Goal: Check status

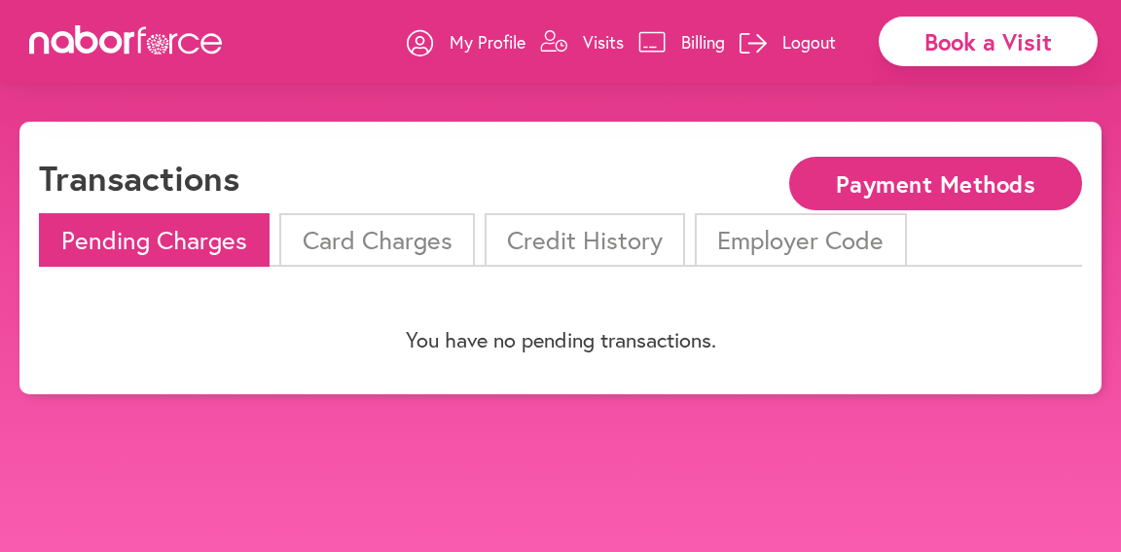
click at [441, 245] on li "Card Charges" at bounding box center [376, 240] width 195 height 54
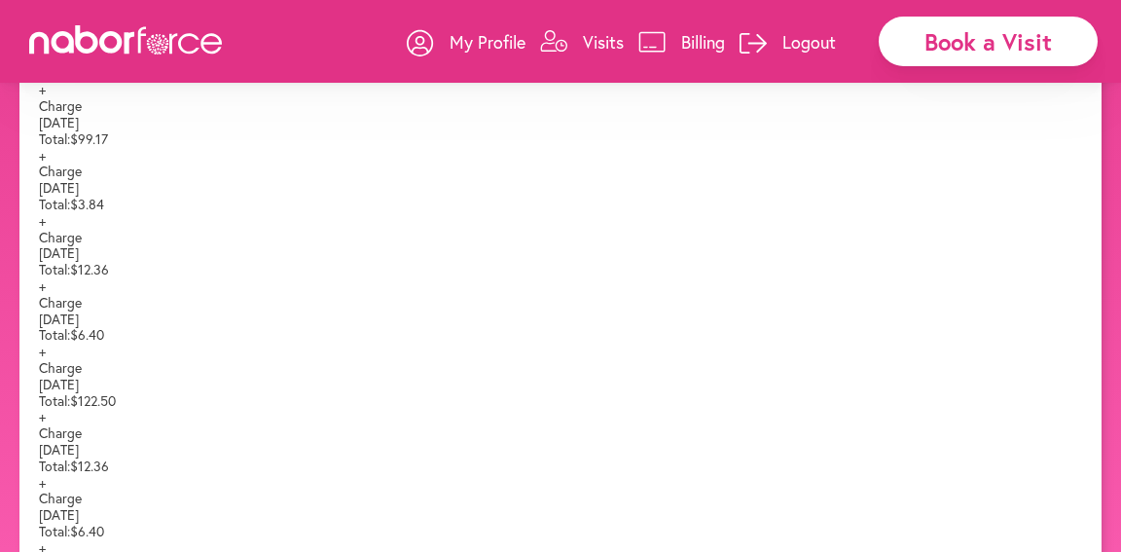
scroll to position [244, 0]
click at [68, 134] on icon at bounding box center [54, 125] width 28 height 22
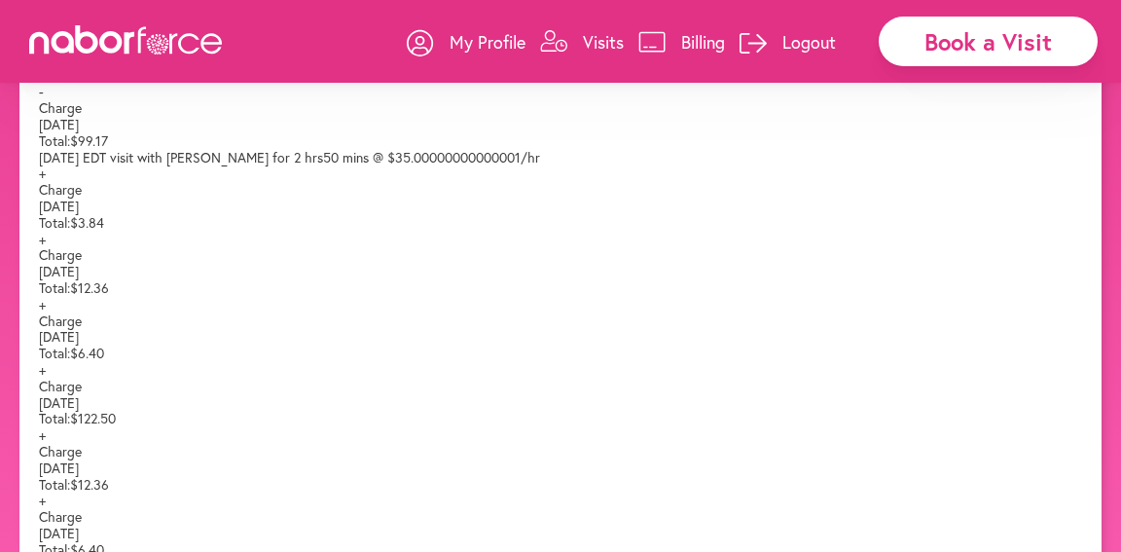
click at [68, 218] on icon at bounding box center [54, 207] width 28 height 22
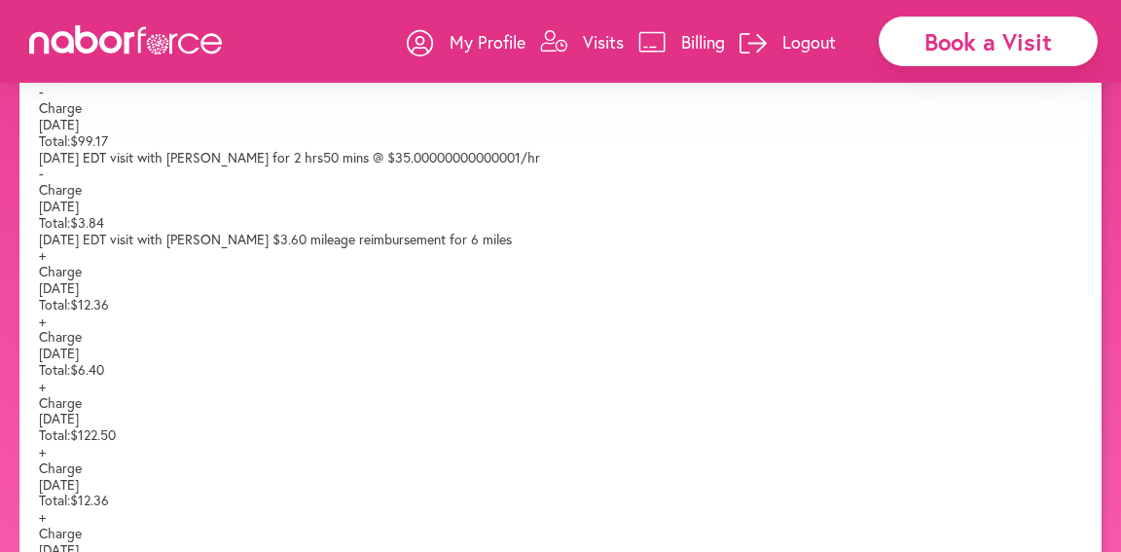
click at [68, 300] on icon at bounding box center [54, 288] width 28 height 22
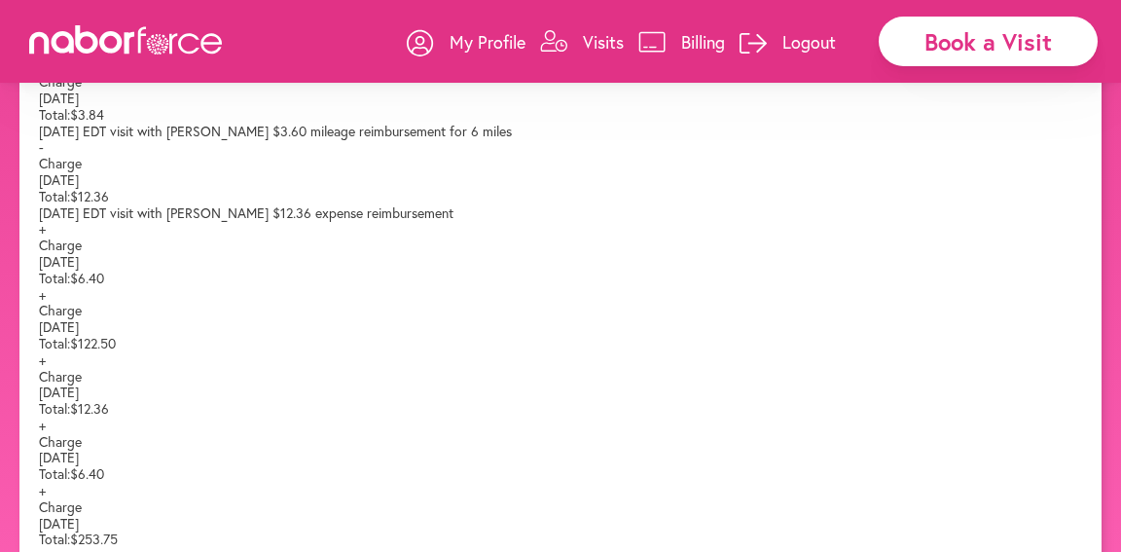
scroll to position [355, 0]
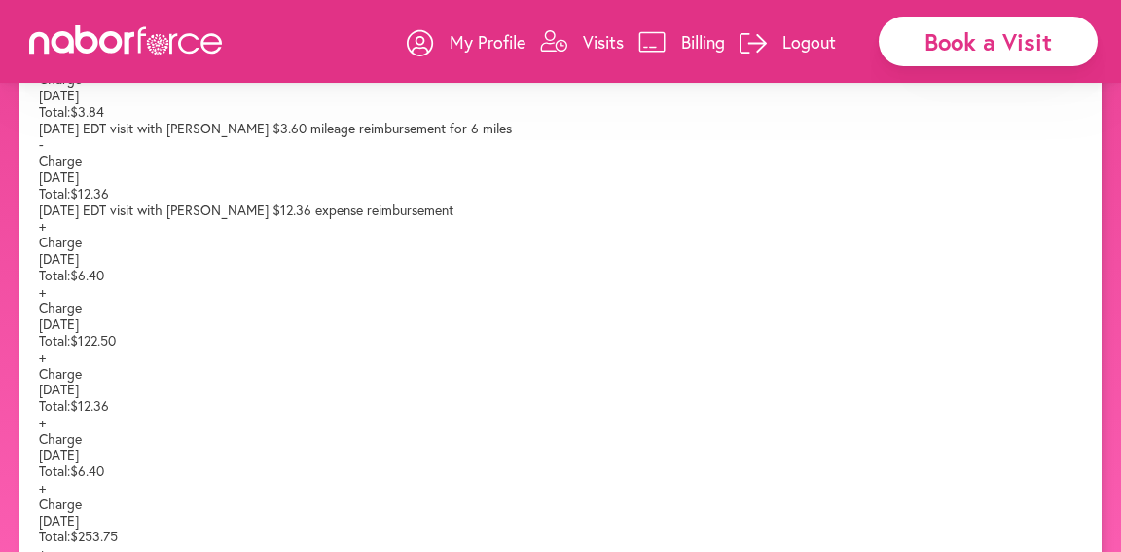
click at [68, 271] on icon at bounding box center [54, 259] width 28 height 22
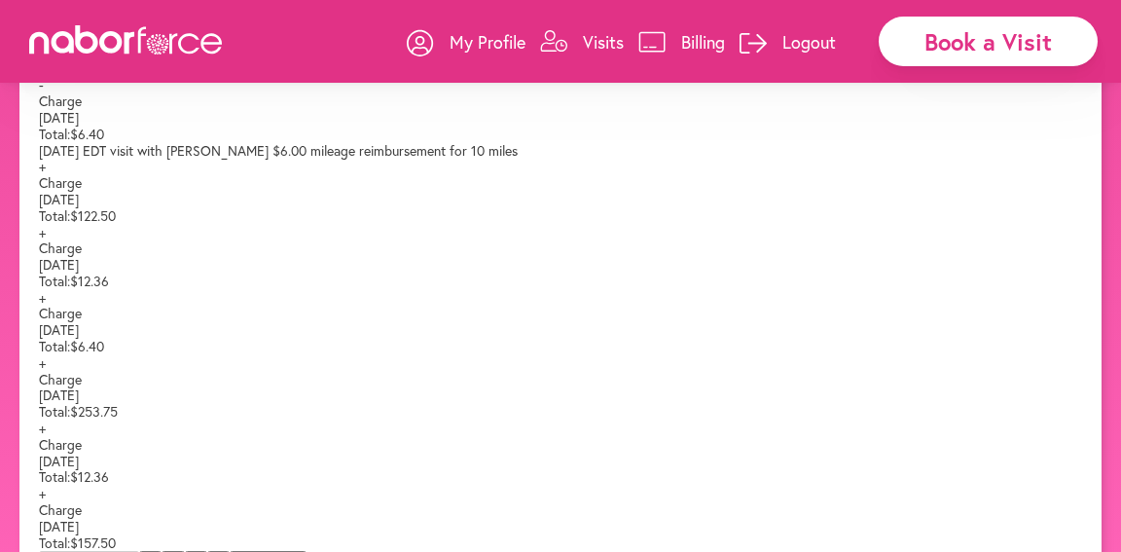
scroll to position [493, 0]
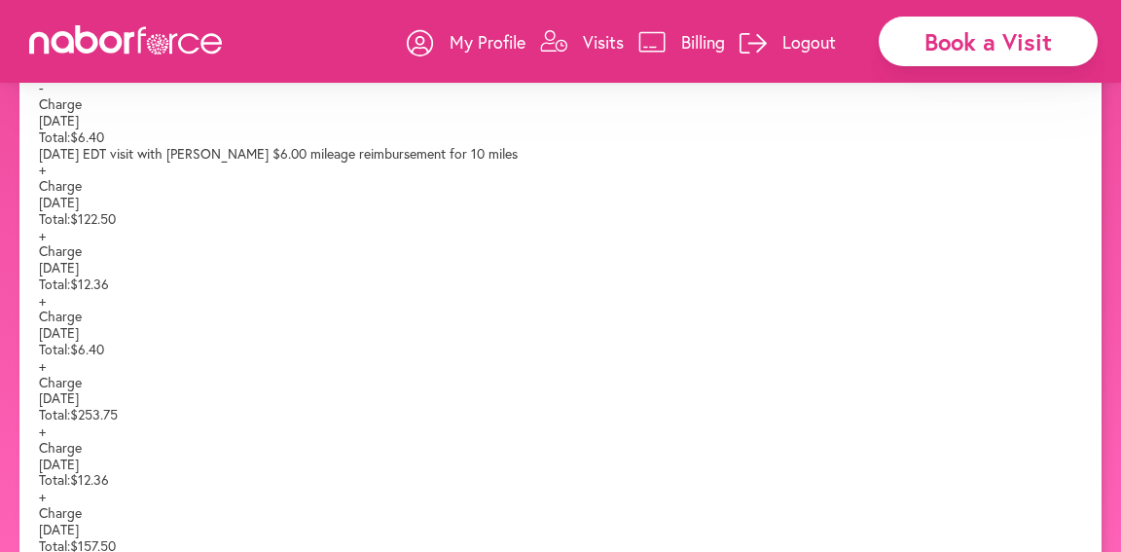
click at [68, 214] on icon at bounding box center [54, 203] width 28 height 22
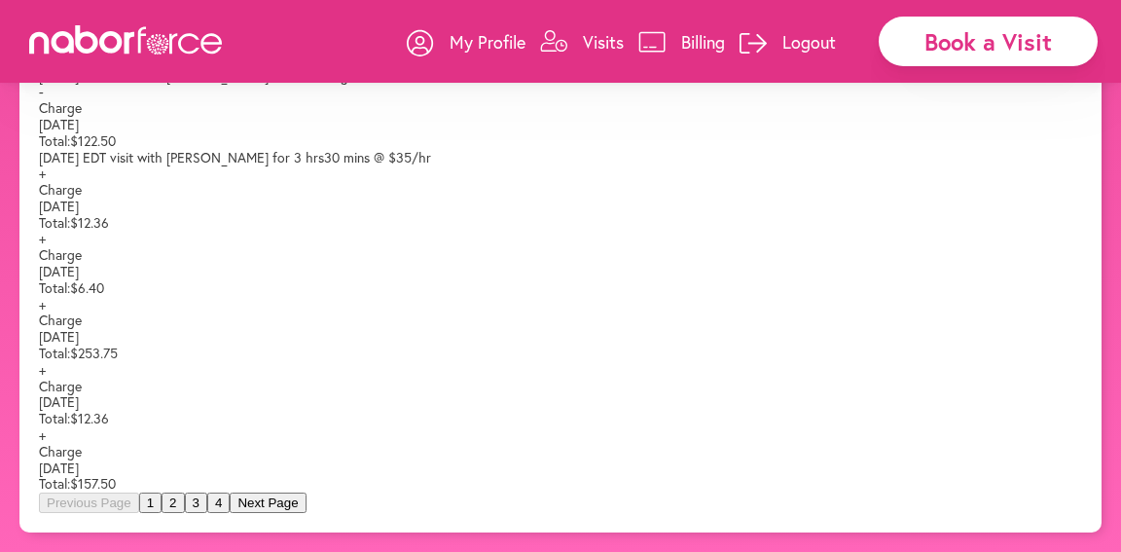
scroll to position [669, 0]
click at [68, 218] on icon at bounding box center [54, 207] width 28 height 22
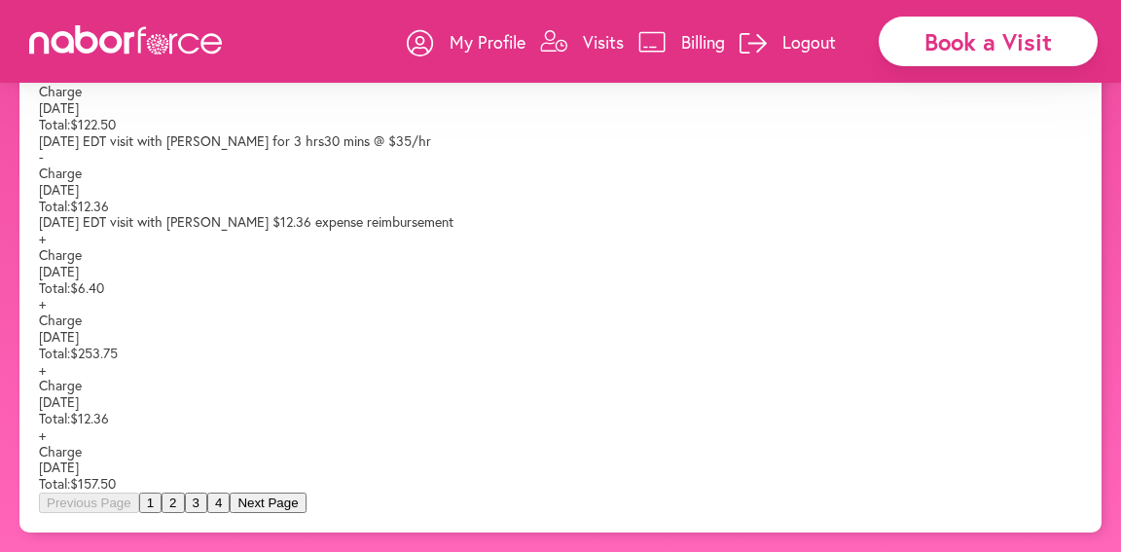
click at [68, 201] on icon at bounding box center [54, 190] width 28 height 22
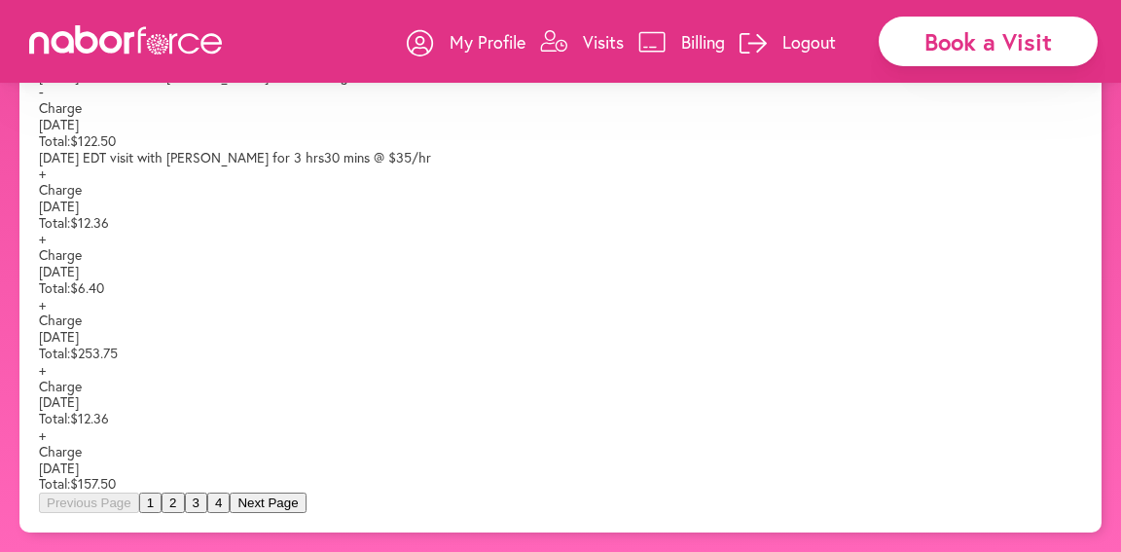
scroll to position [618, 0]
click at [68, 136] on icon at bounding box center [54, 125] width 28 height 22
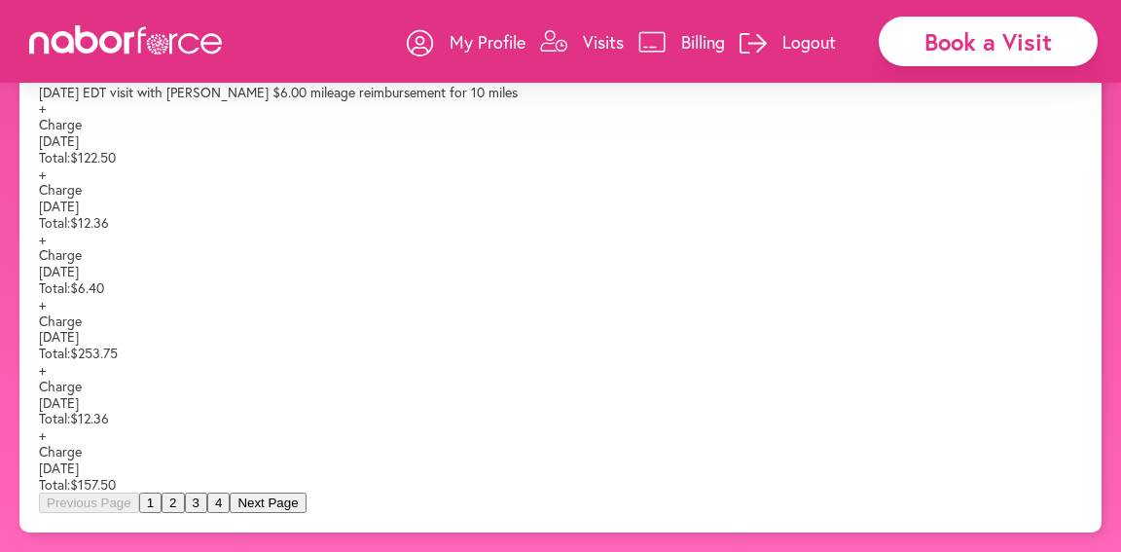
click at [68, 71] on icon at bounding box center [54, 60] width 28 height 22
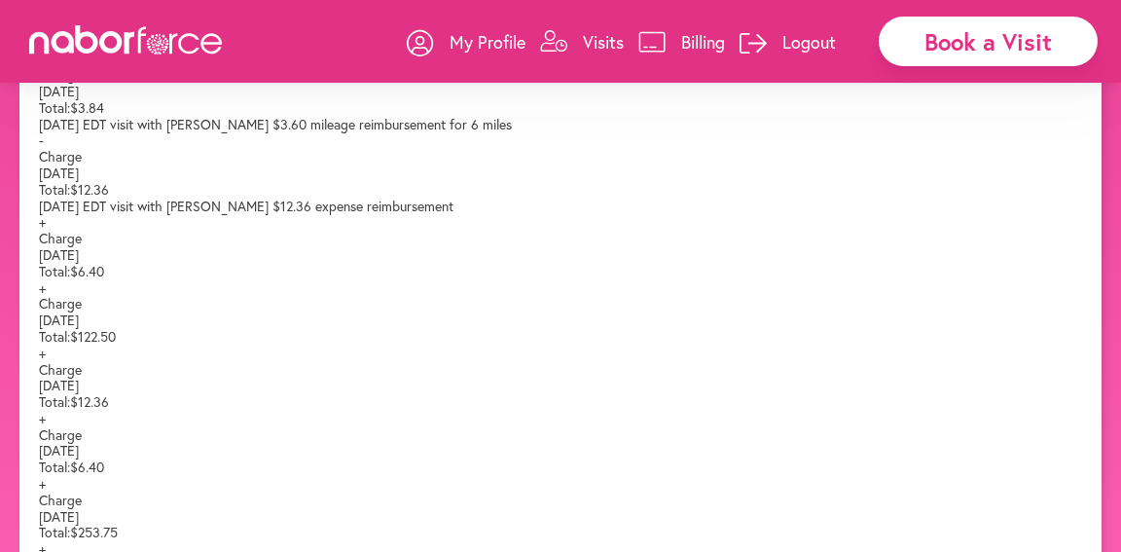
scroll to position [354, 0]
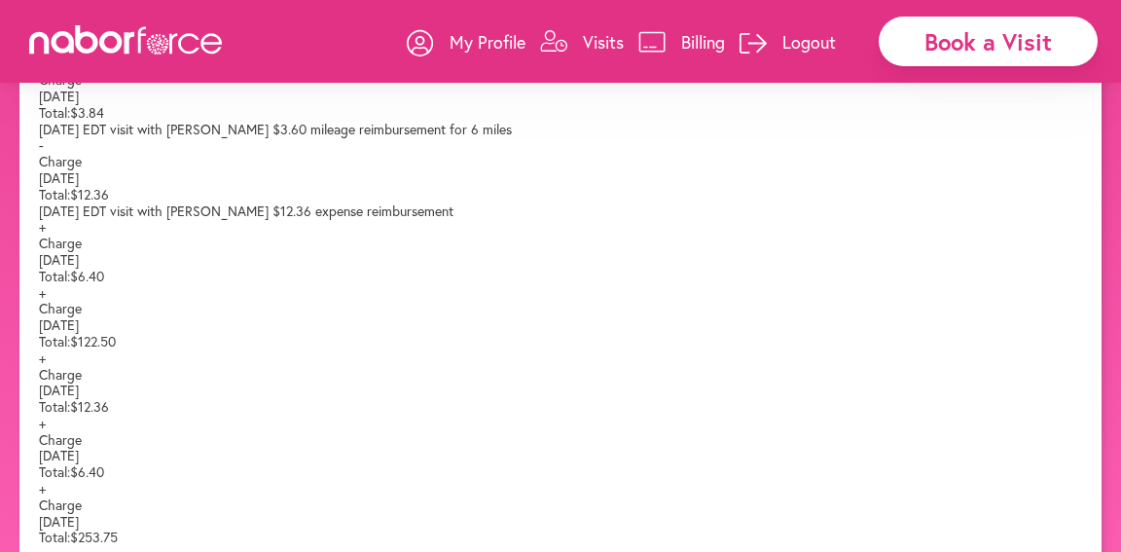
click at [68, 190] on icon at bounding box center [54, 178] width 28 height 22
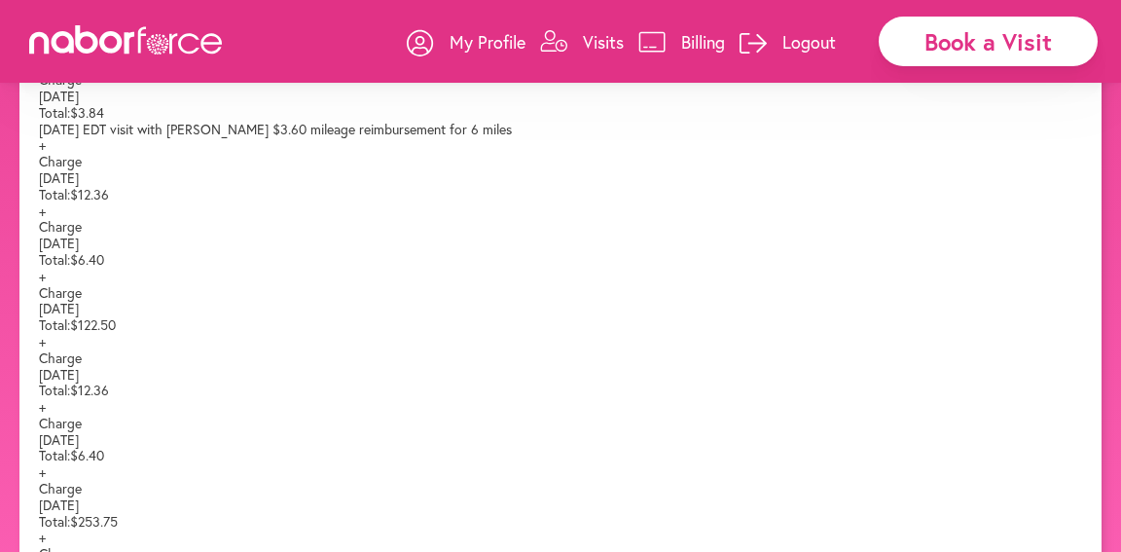
click at [68, 108] on icon at bounding box center [54, 97] width 28 height 22
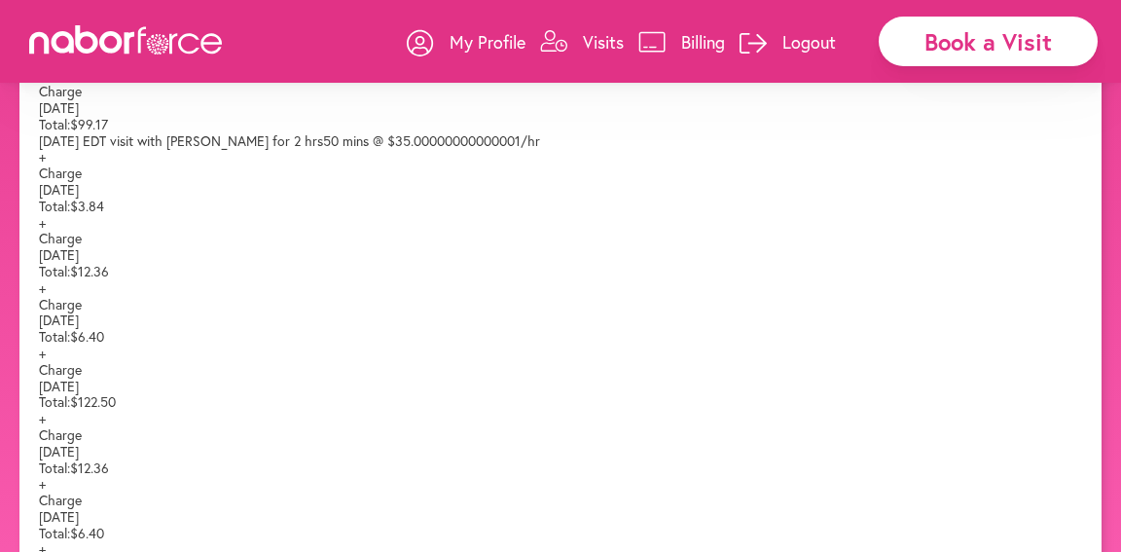
scroll to position [0, 0]
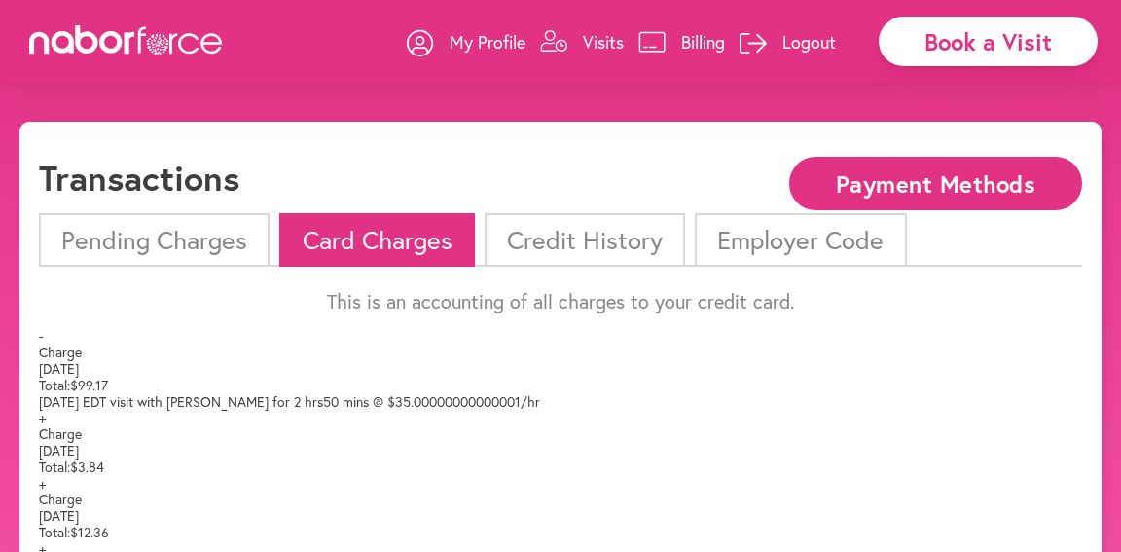
click at [68, 381] on icon at bounding box center [54, 369] width 28 height 22
